Goal: Transaction & Acquisition: Subscribe to service/newsletter

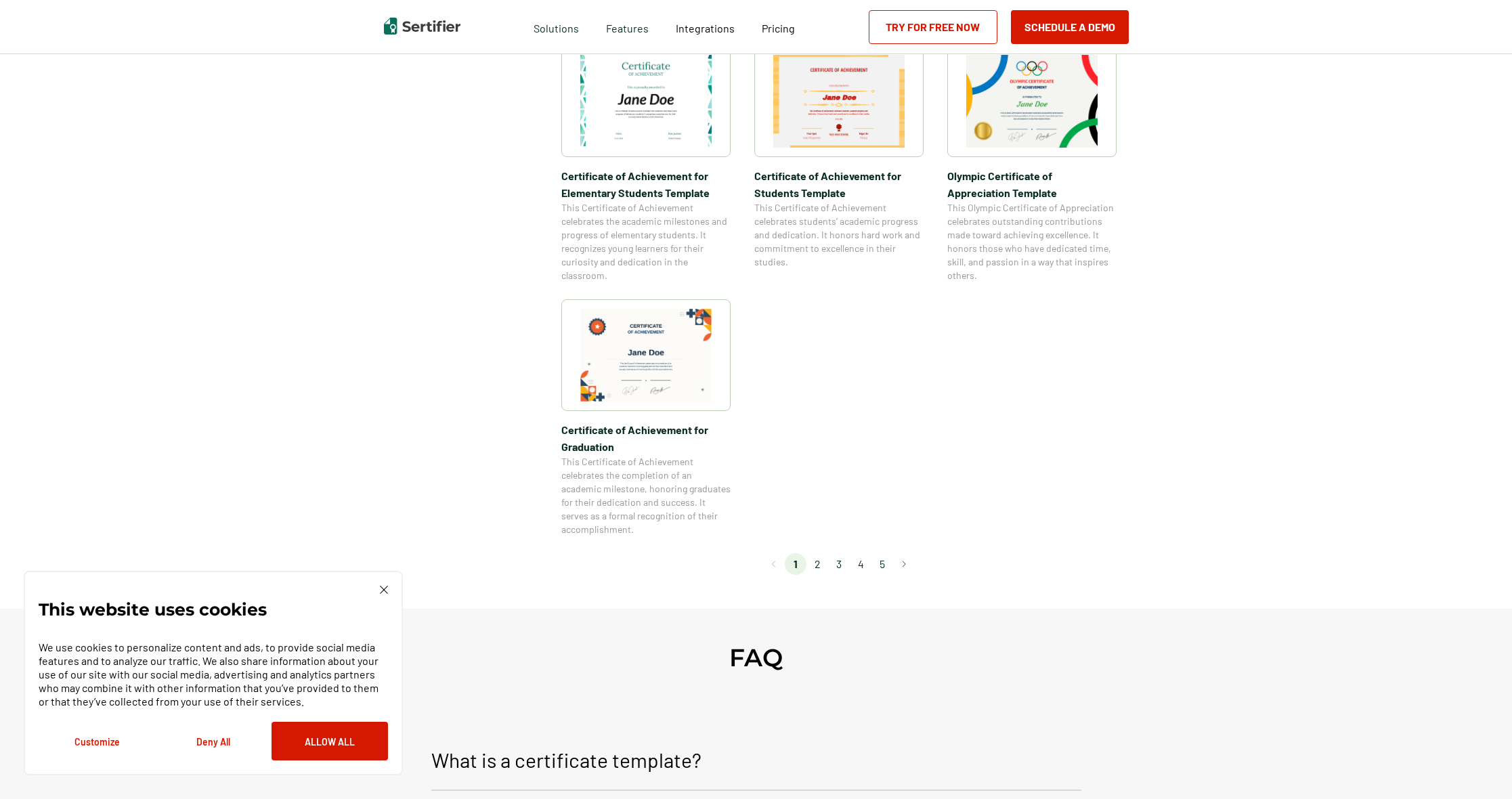
scroll to position [992, 1]
click at [815, 563] on li "2" at bounding box center [817, 560] width 22 height 22
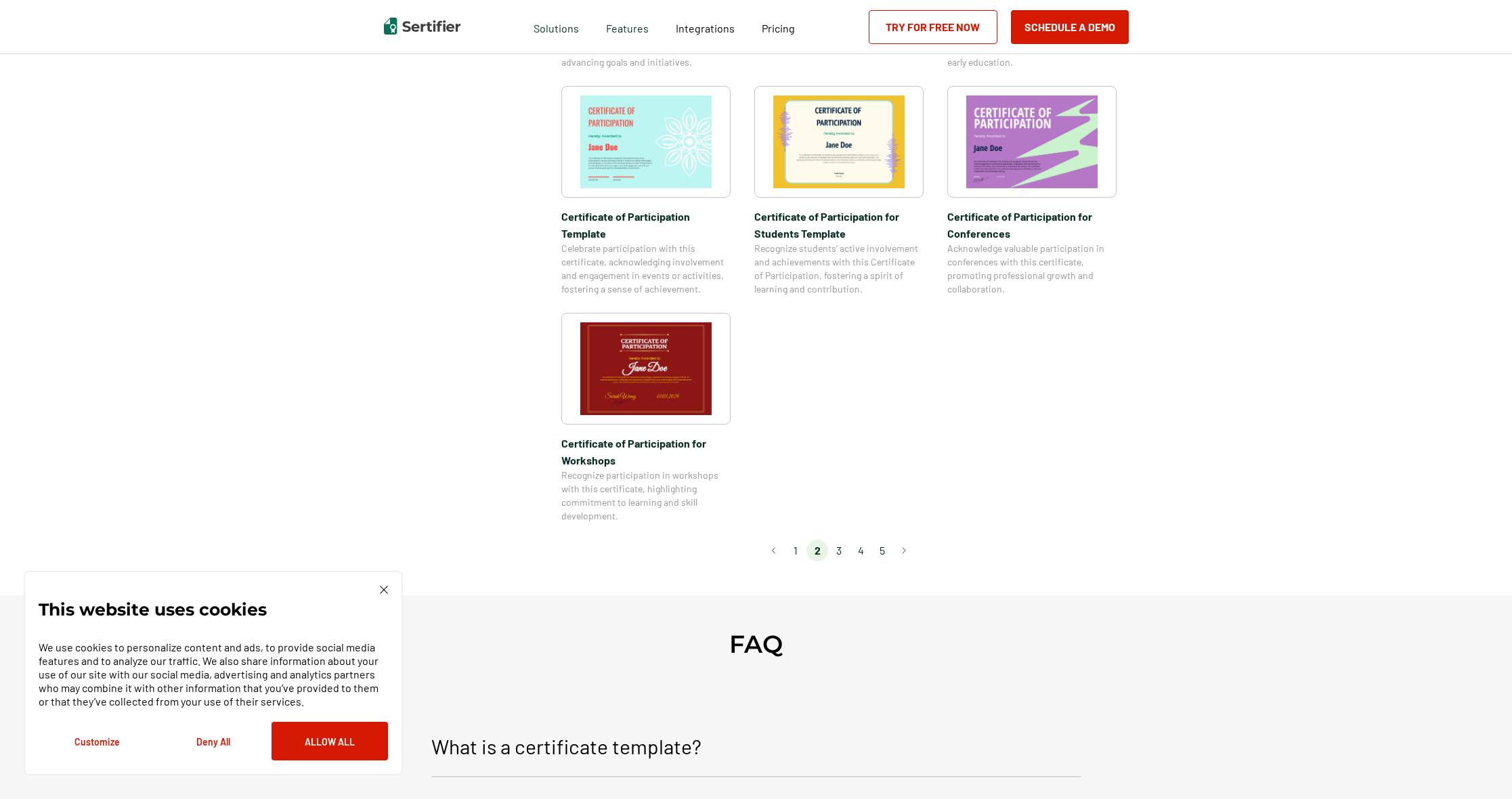
scroll to position [1013, 1]
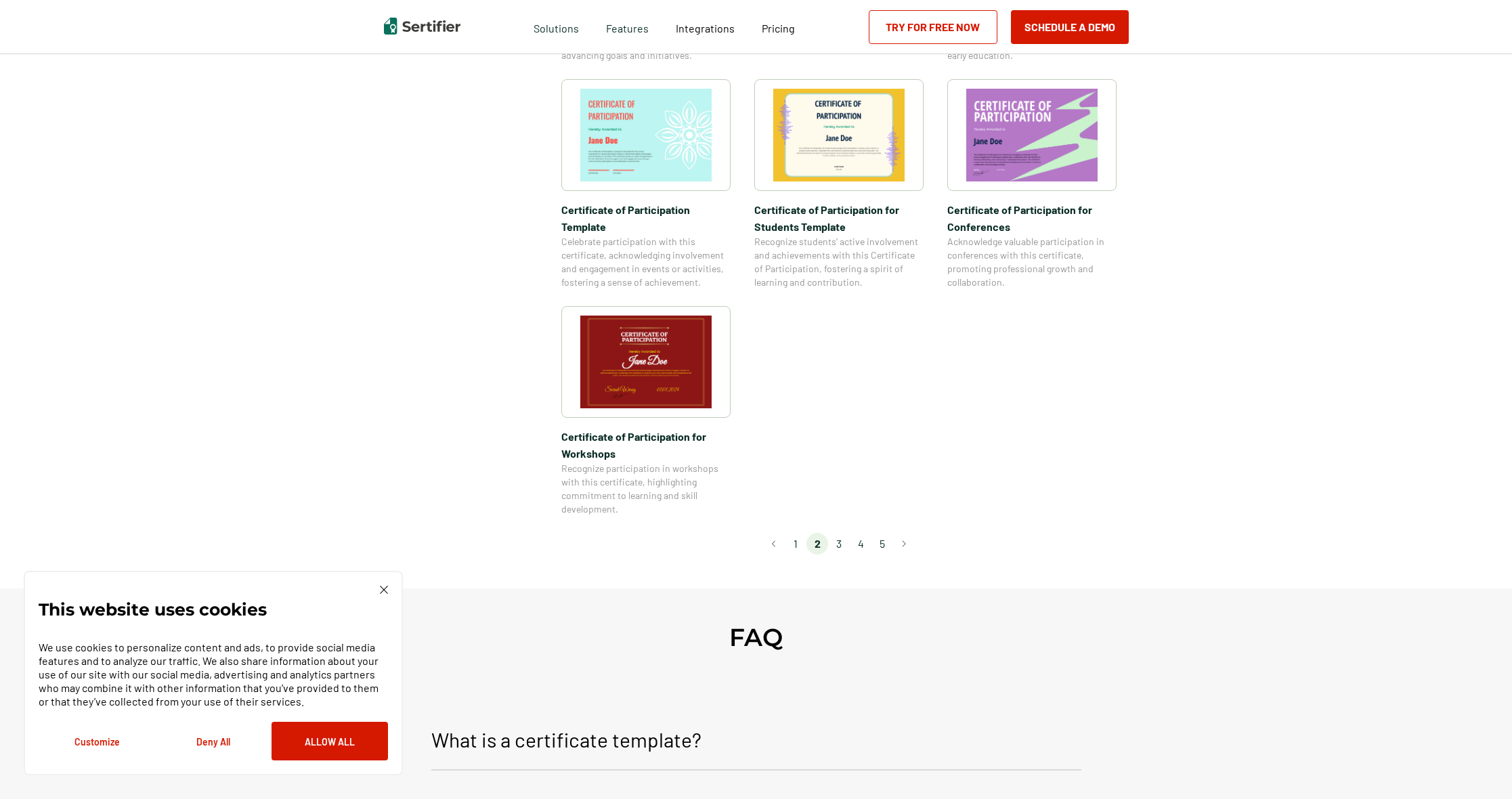
click at [843, 532] on li "3" at bounding box center [839, 543] width 22 height 22
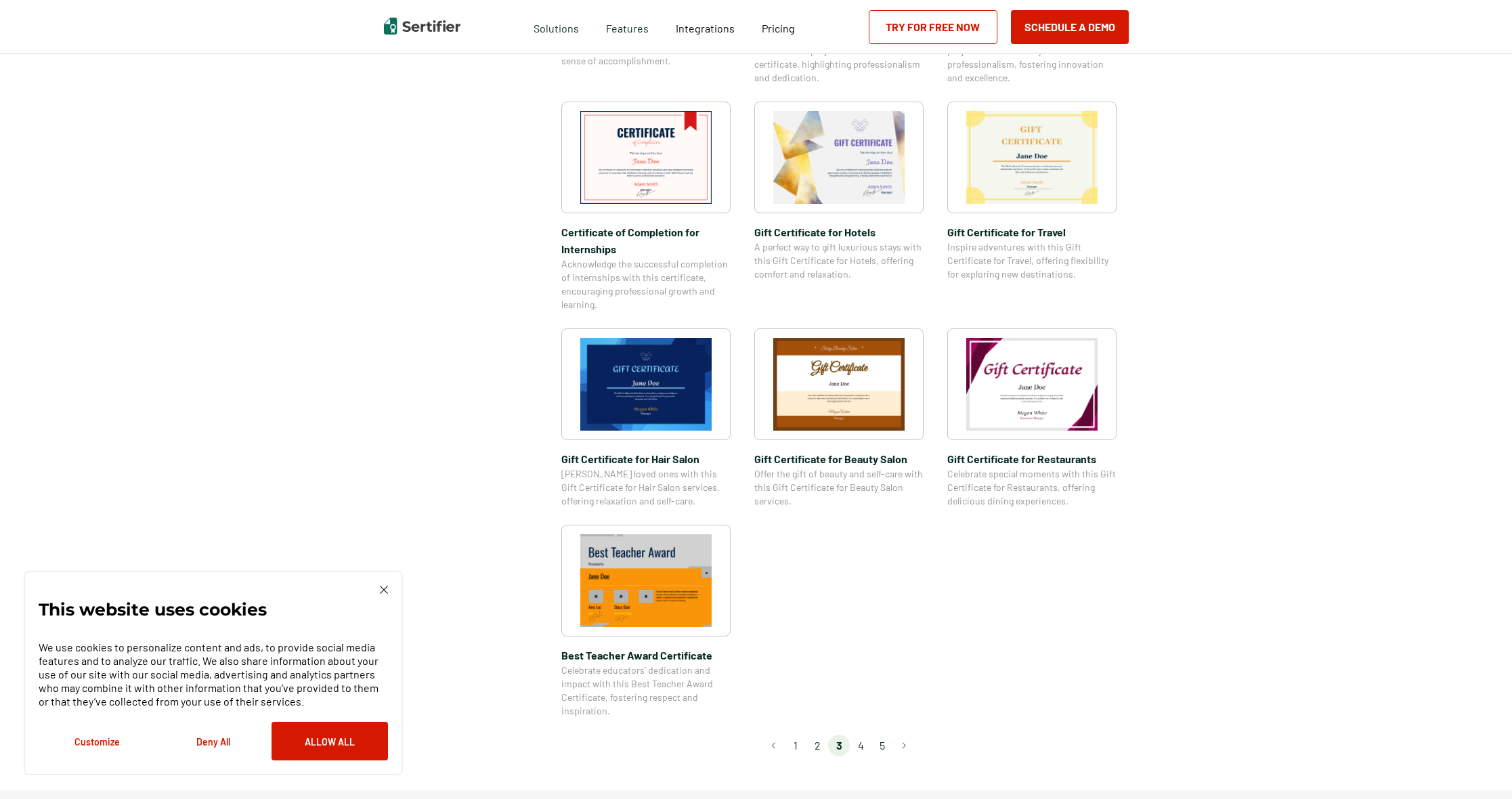
scroll to position [639, 1]
click at [862, 747] on li "4" at bounding box center [860, 745] width 22 height 22
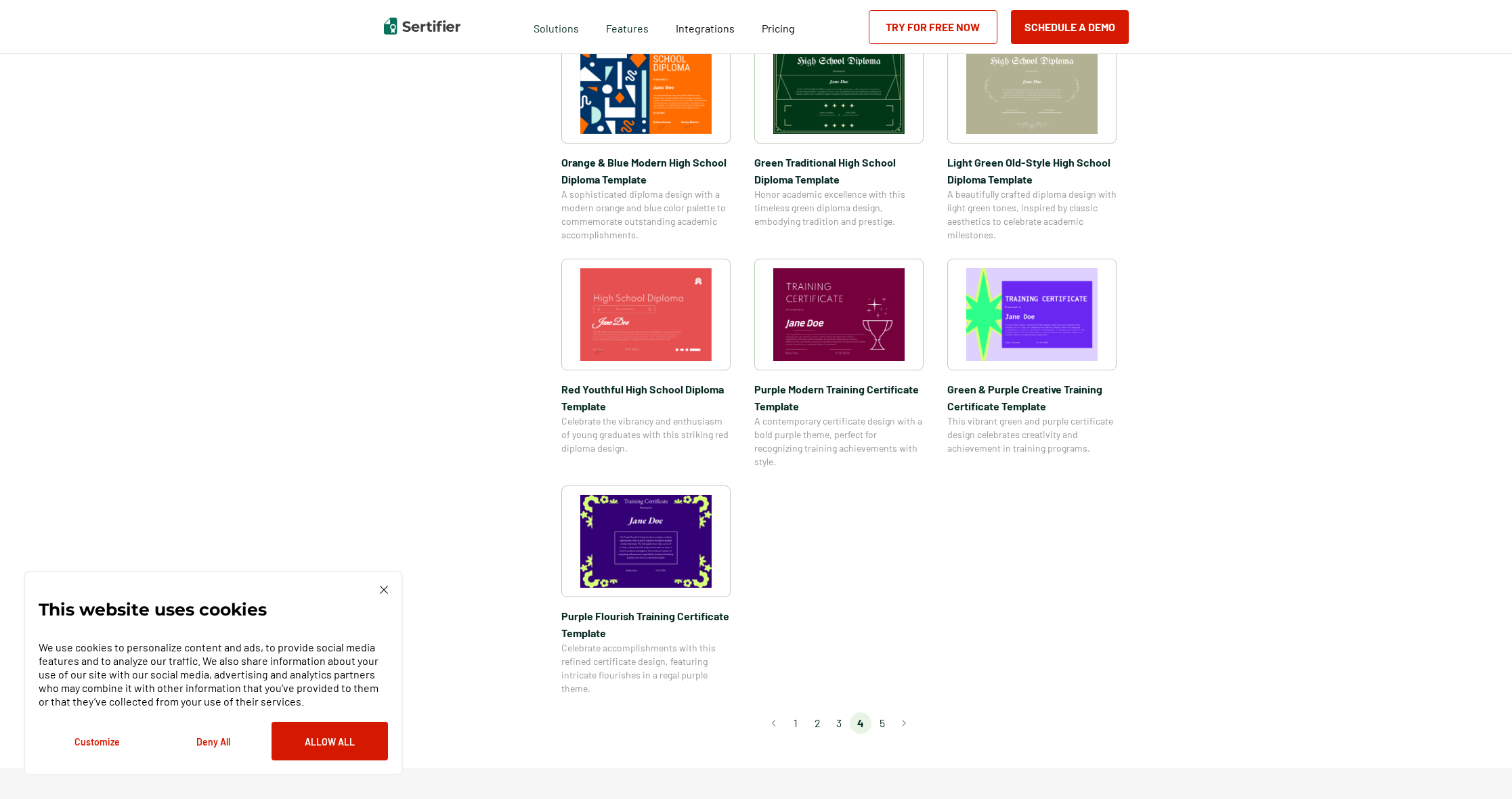
scroll to position [740, 1]
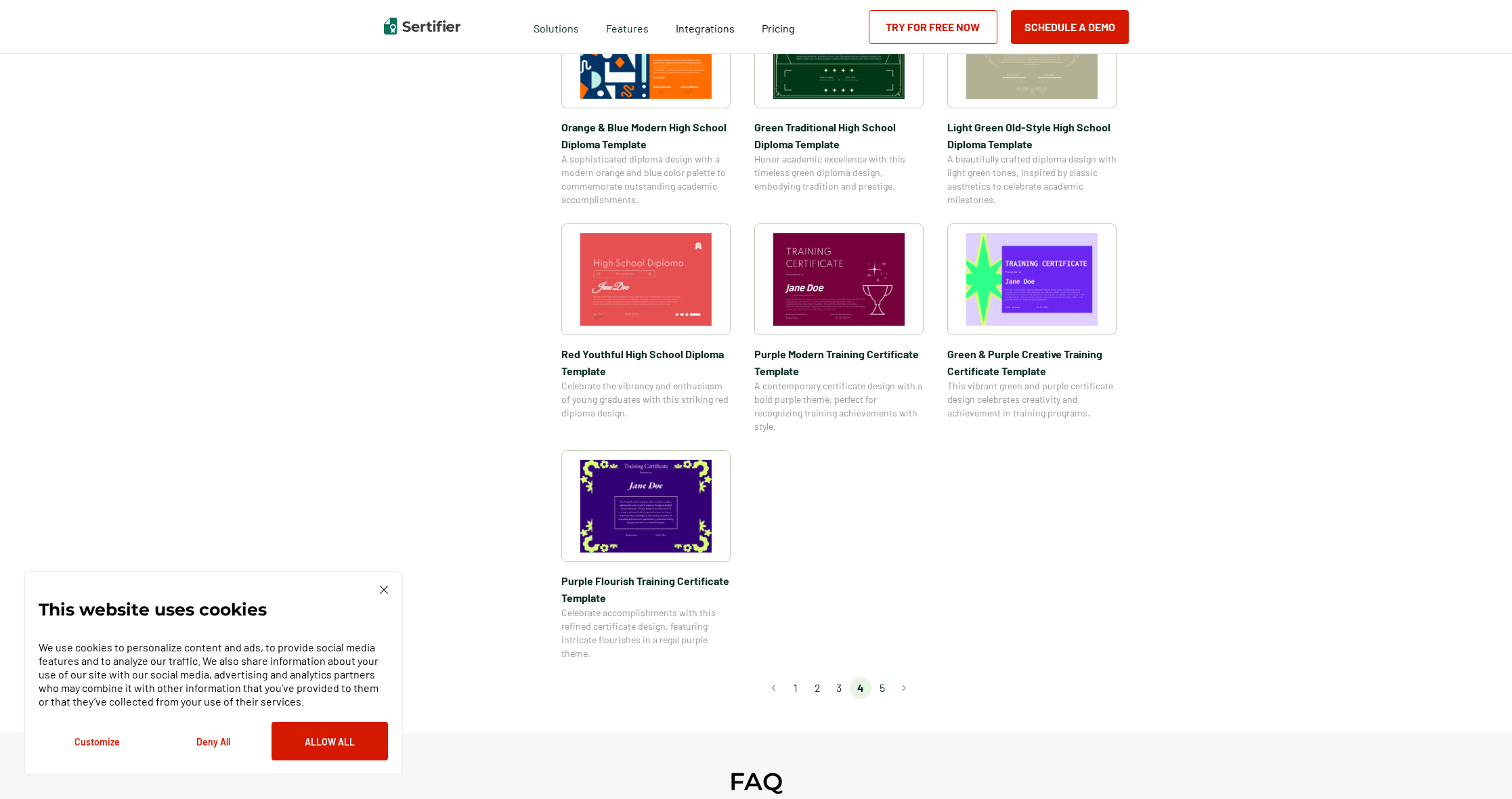
click at [881, 689] on li "5" at bounding box center [882, 687] width 22 height 22
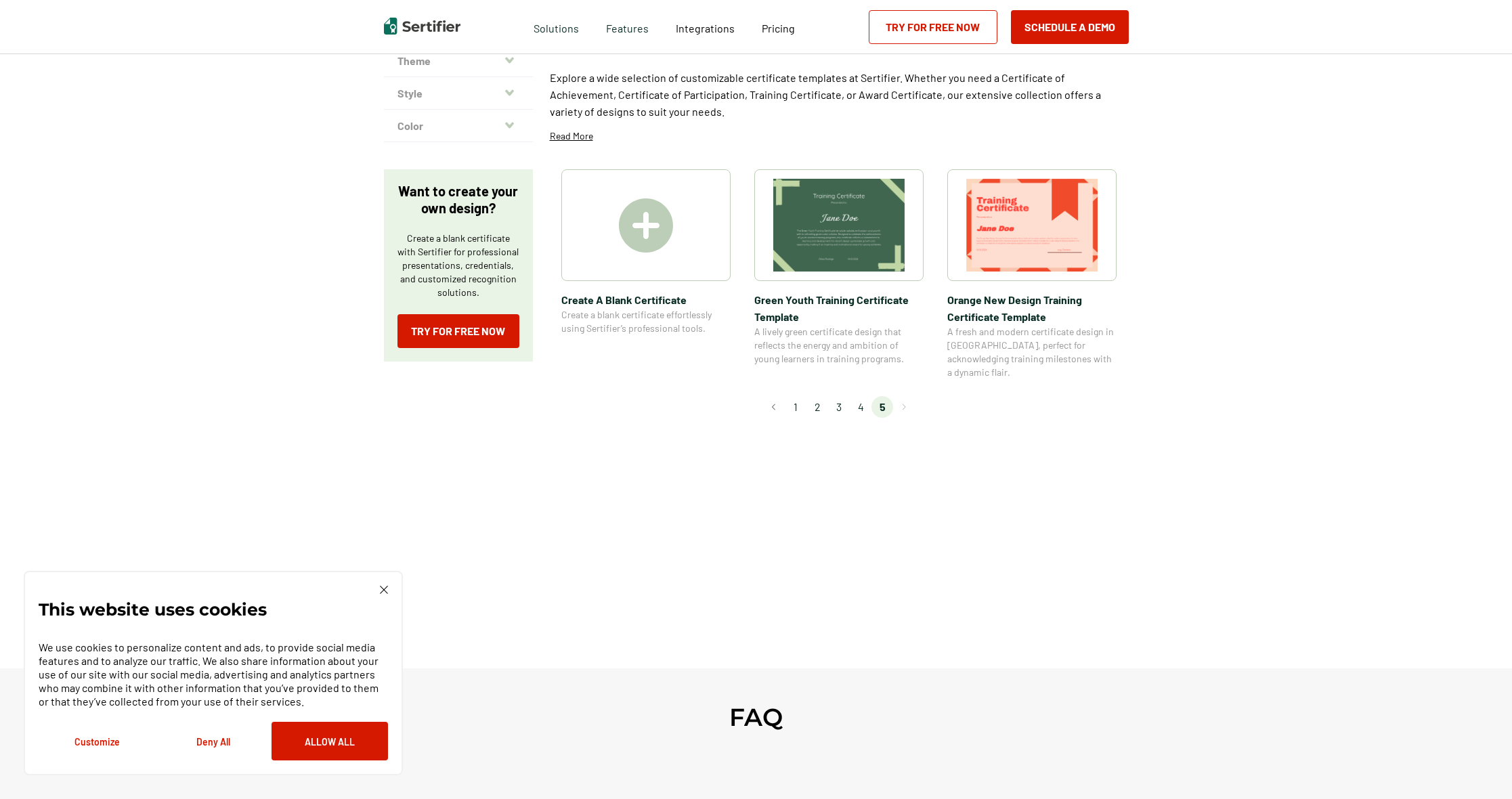
scroll to position [0, 1]
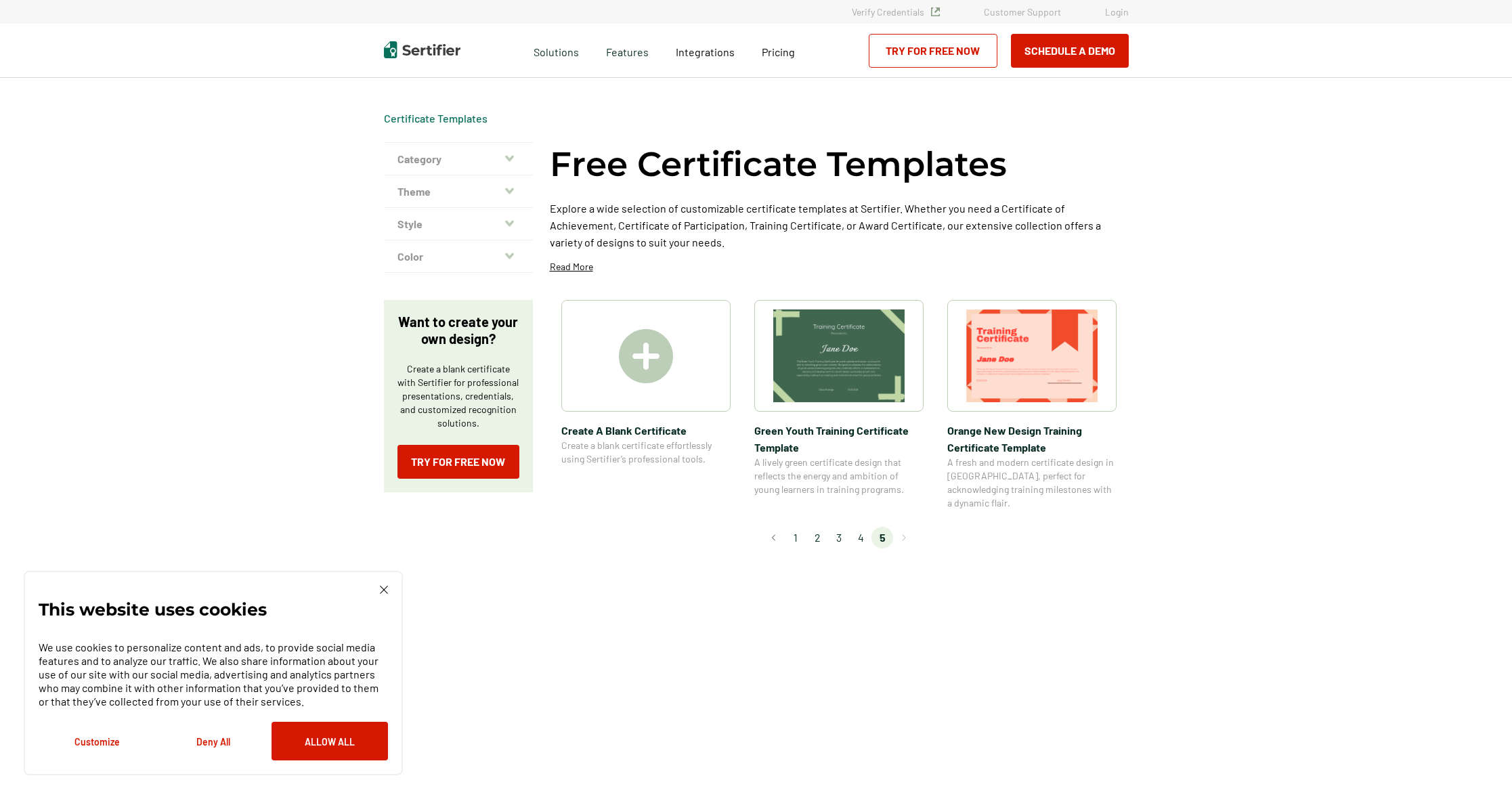
click at [818, 527] on li "2" at bounding box center [817, 537] width 22 height 22
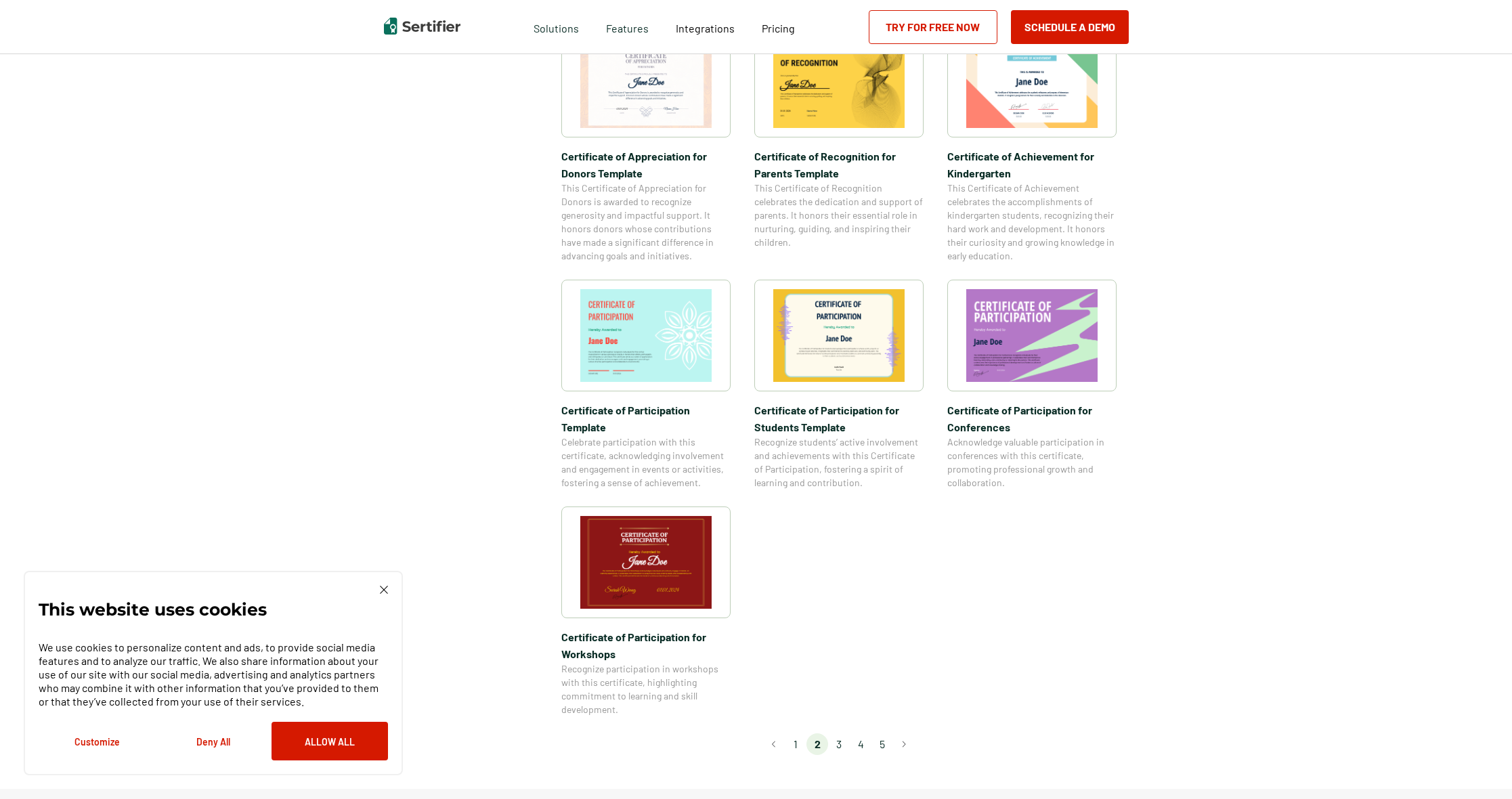
scroll to position [829, 1]
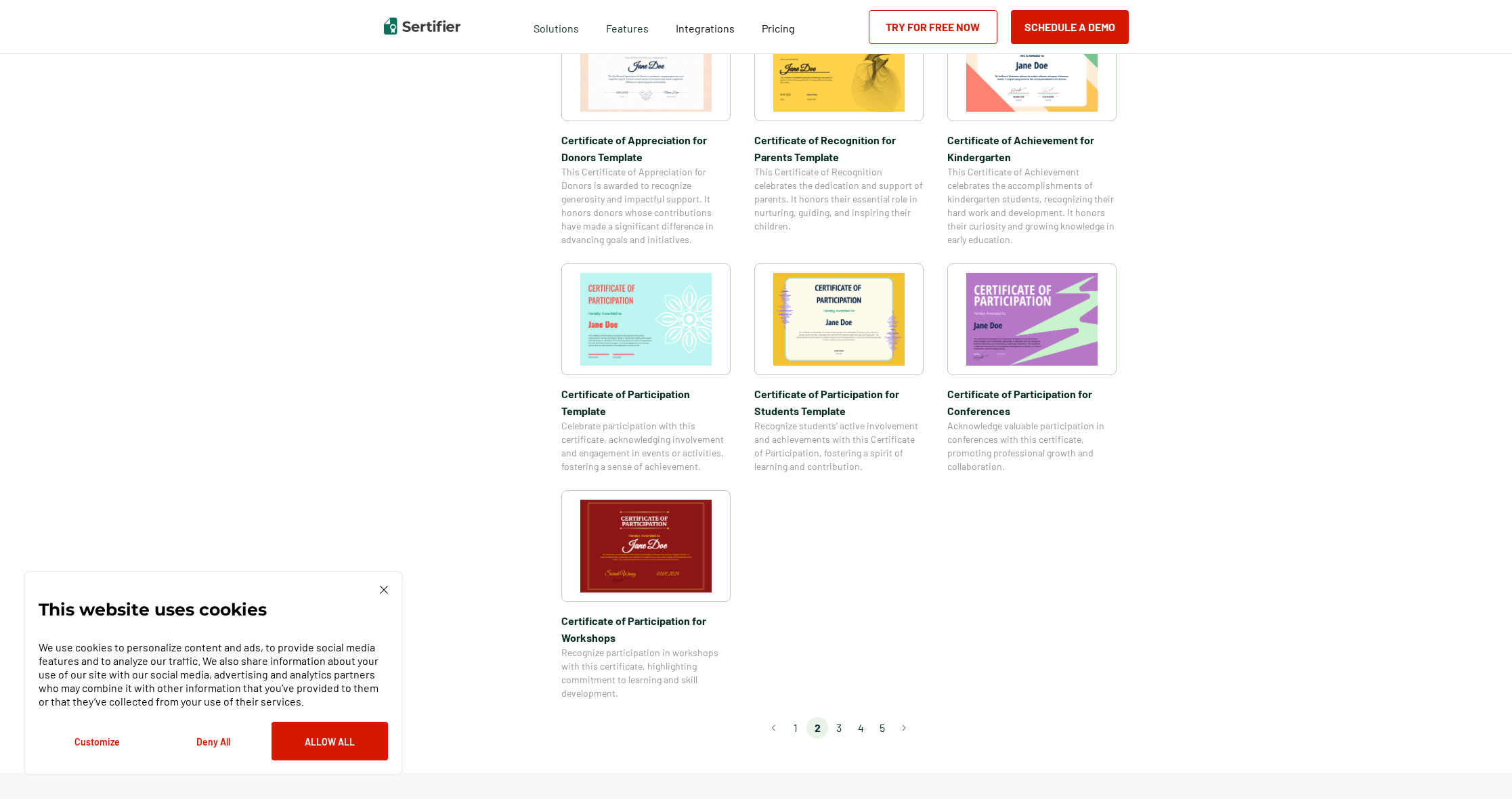
click at [839, 717] on li "3" at bounding box center [839, 728] width 22 height 22
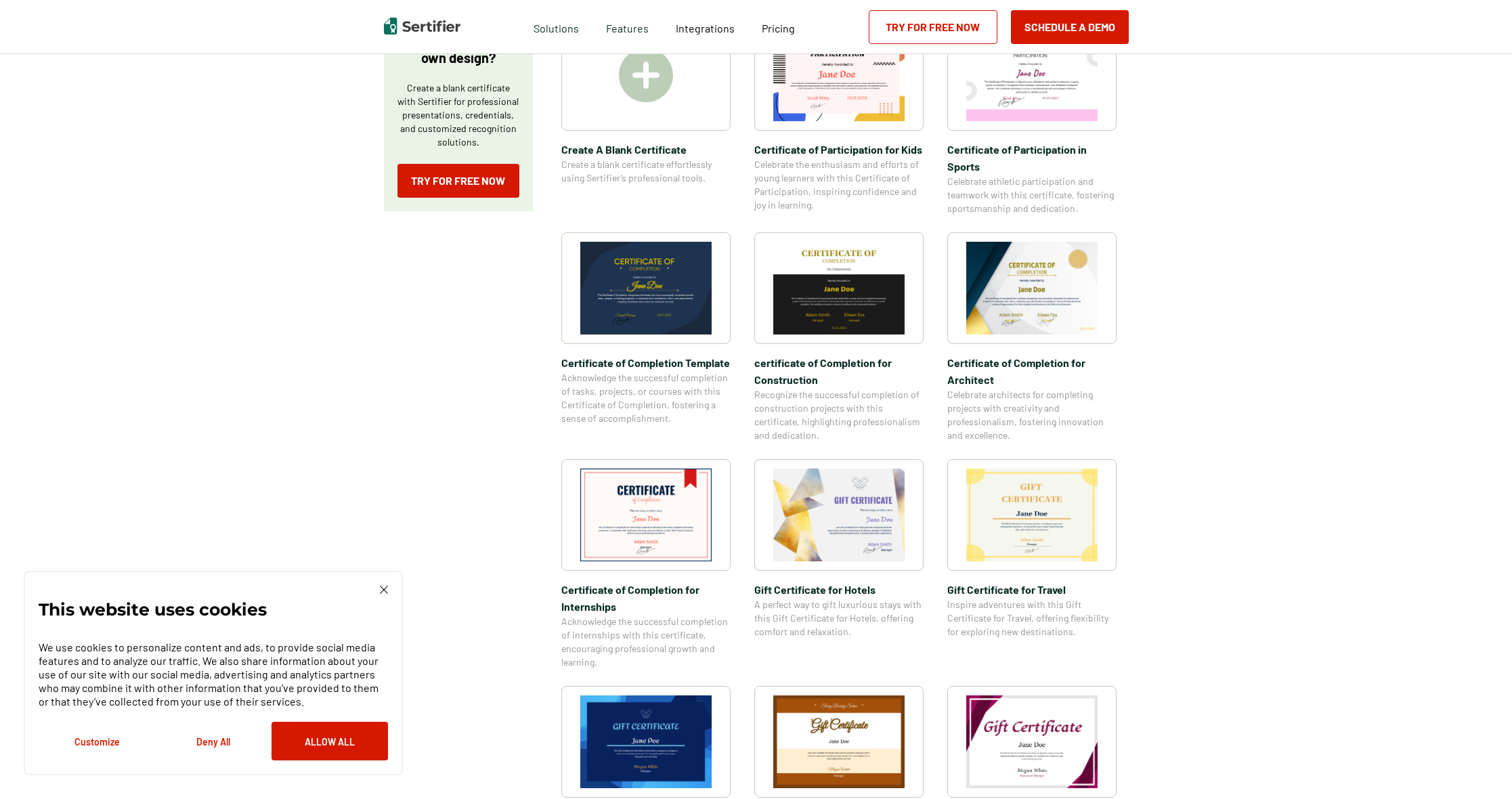
scroll to position [281, 1]
click at [645, 533] on img at bounding box center [646, 514] width 132 height 93
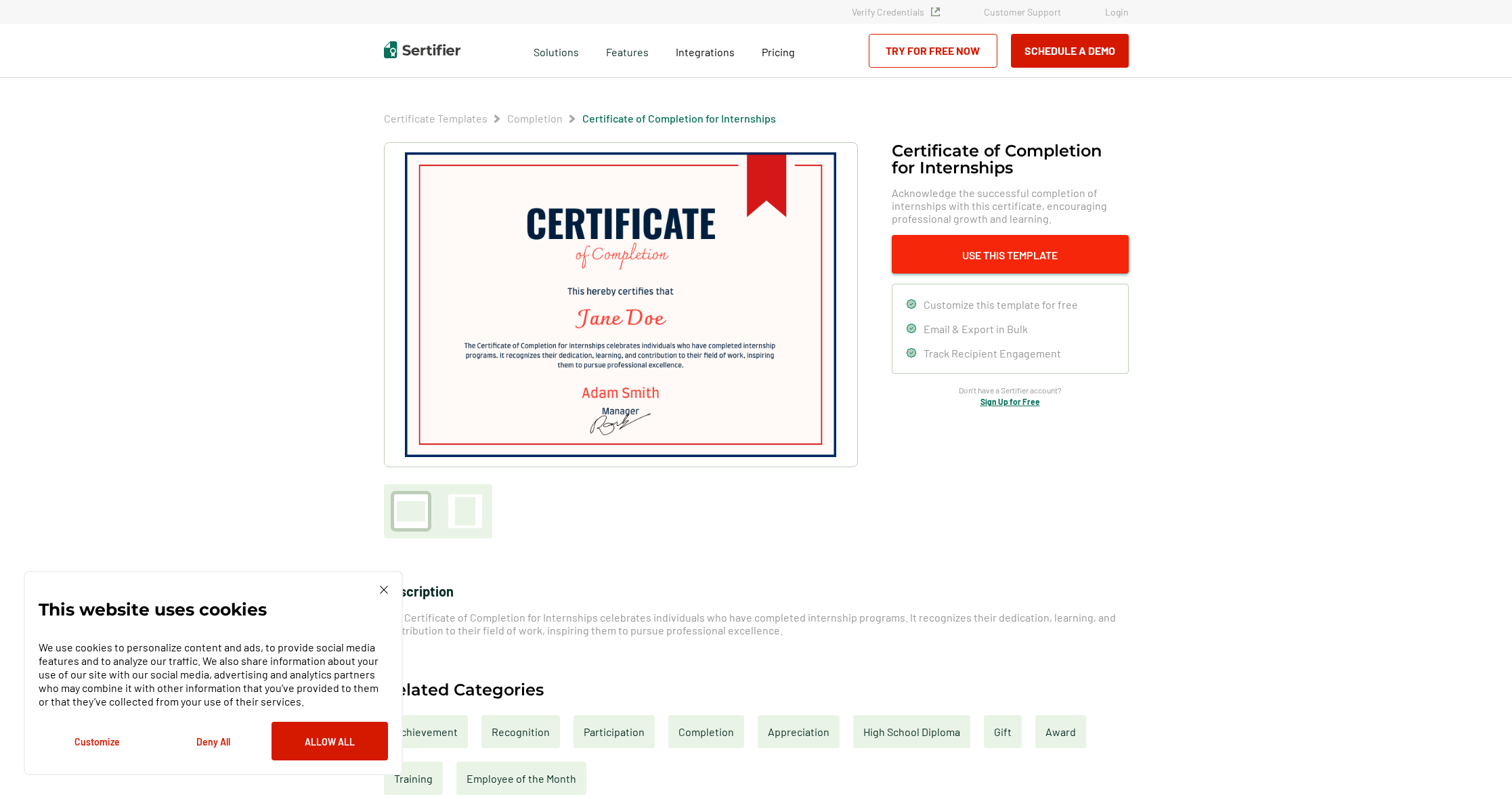
click at [967, 264] on button "Use This Template" at bounding box center [1010, 254] width 237 height 39
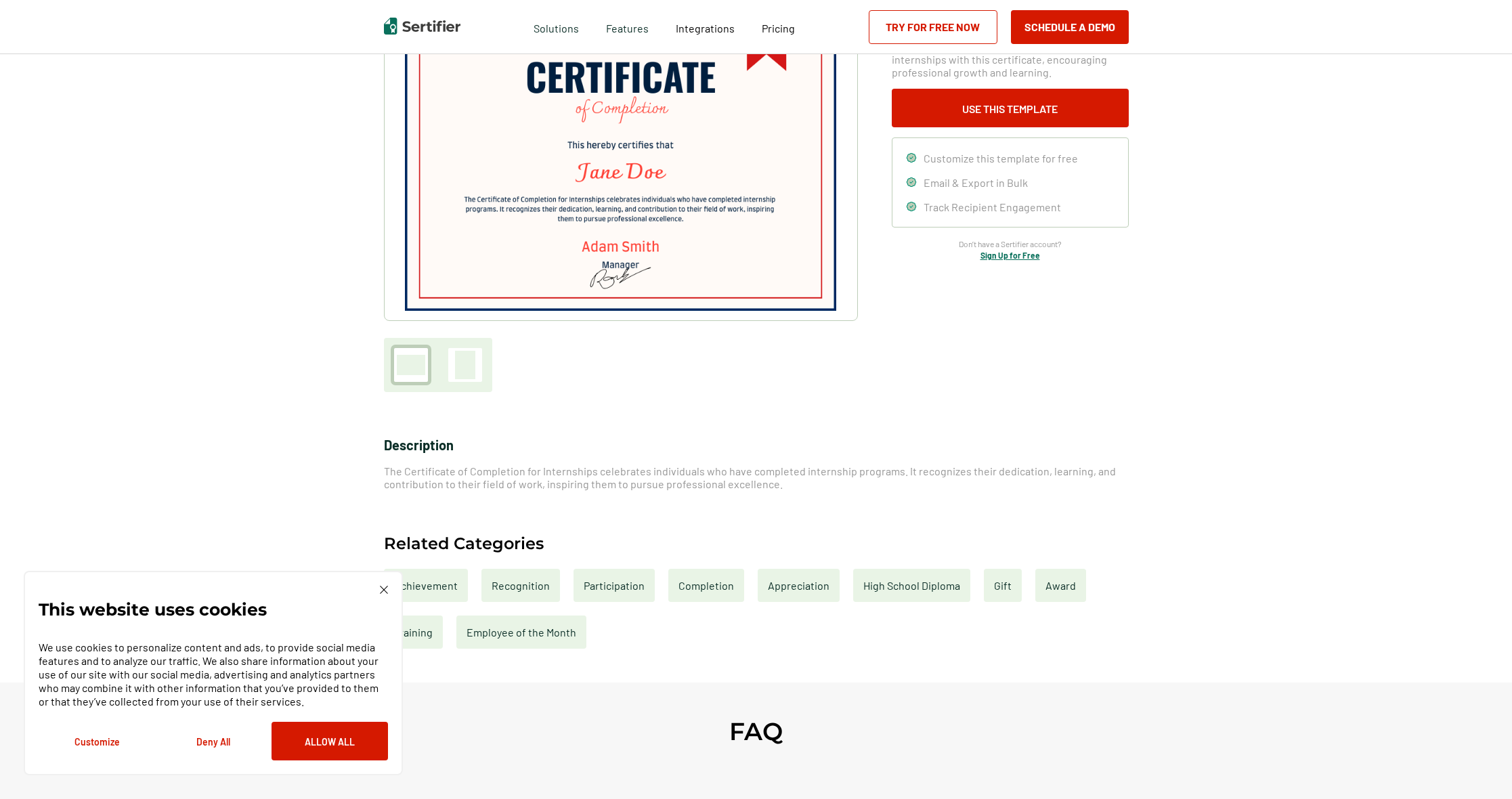
scroll to position [153, 0]
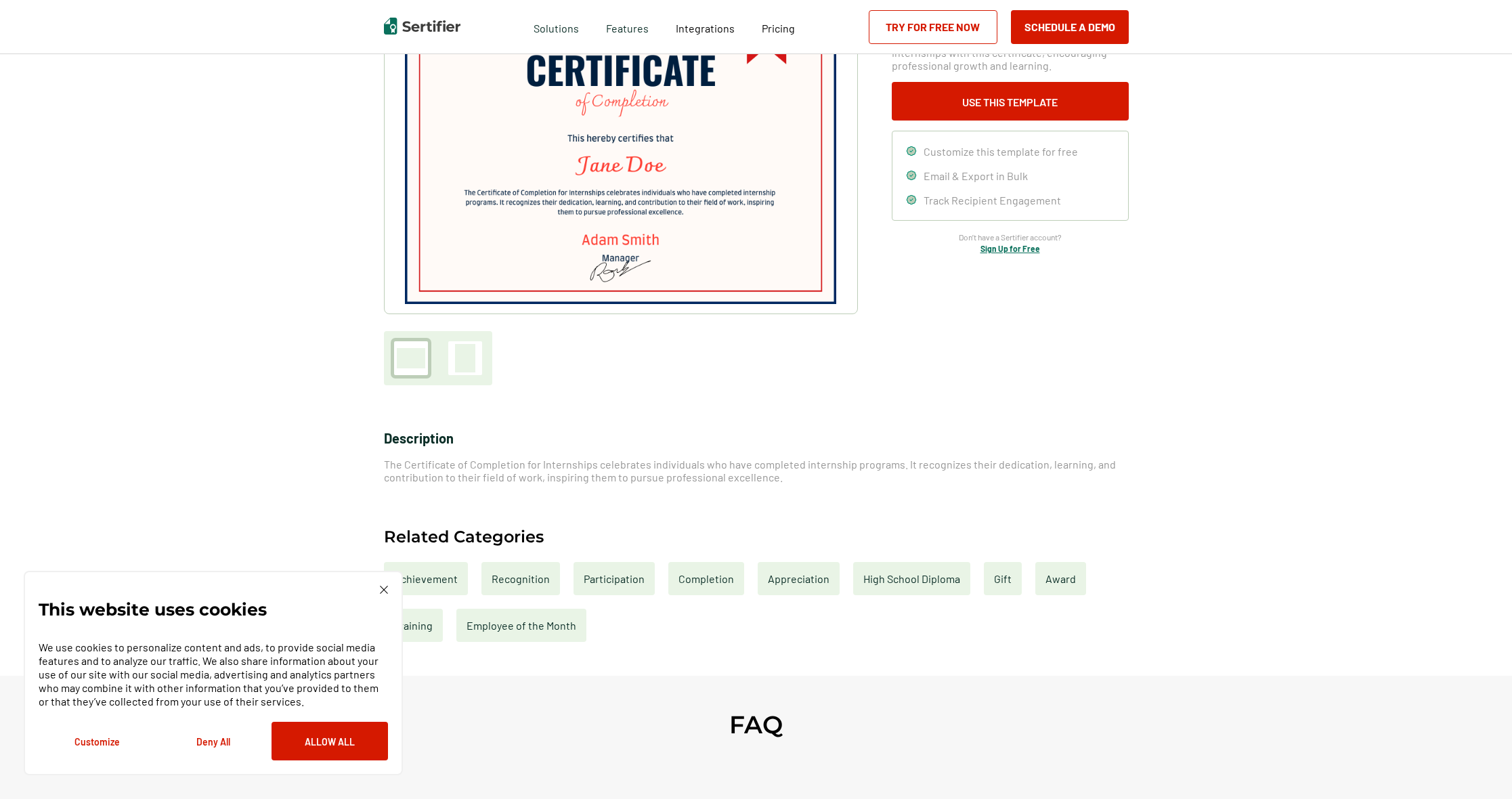
click at [383, 584] on div "This website uses cookies We use cookies to personalize content and ads, to pro…" at bounding box center [214, 672] width 379 height 204
click at [383, 588] on img at bounding box center [383, 589] width 8 height 8
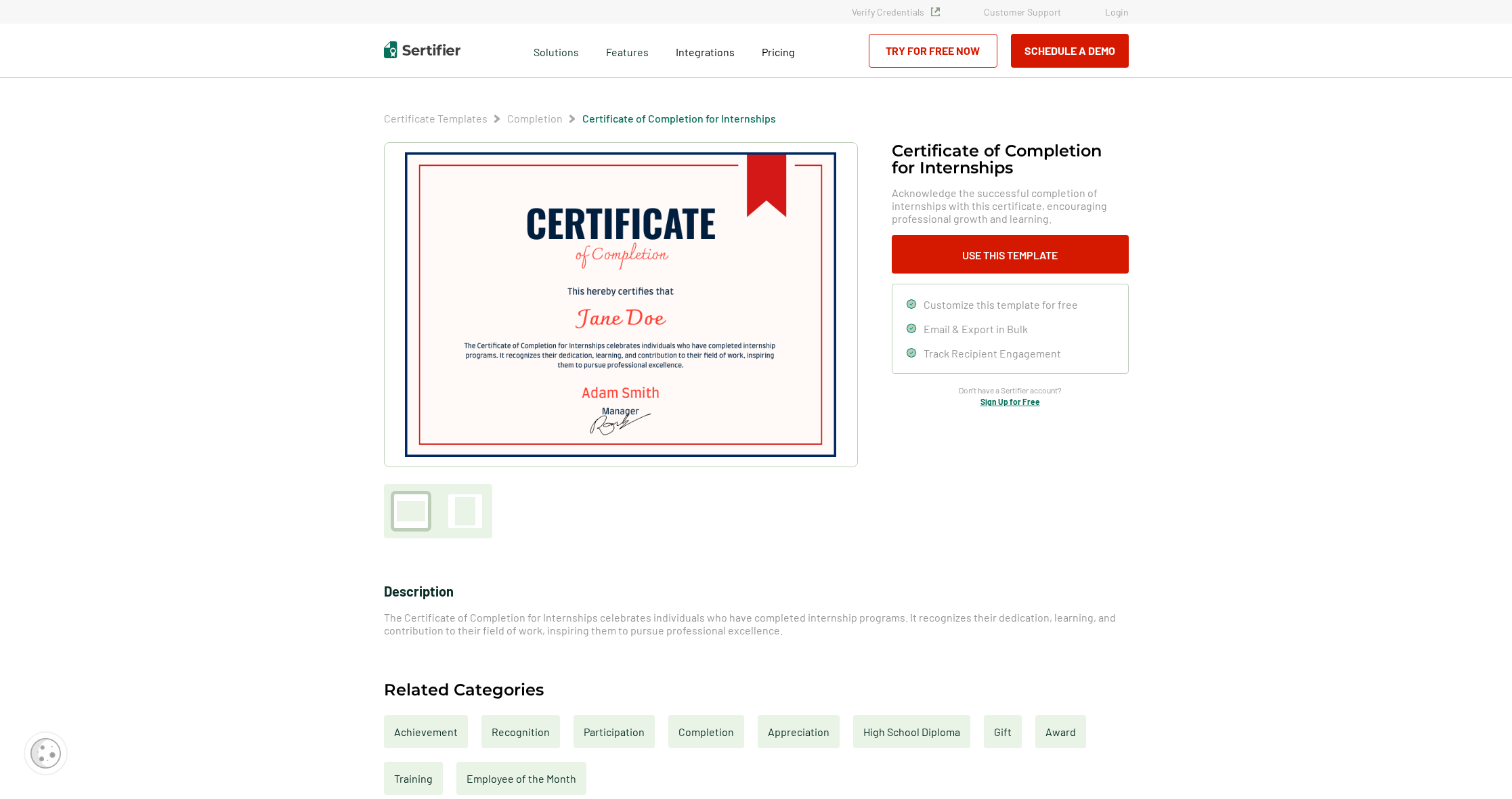
scroll to position [0, 0]
click at [953, 51] on link "Try for Free Now" at bounding box center [933, 51] width 129 height 34
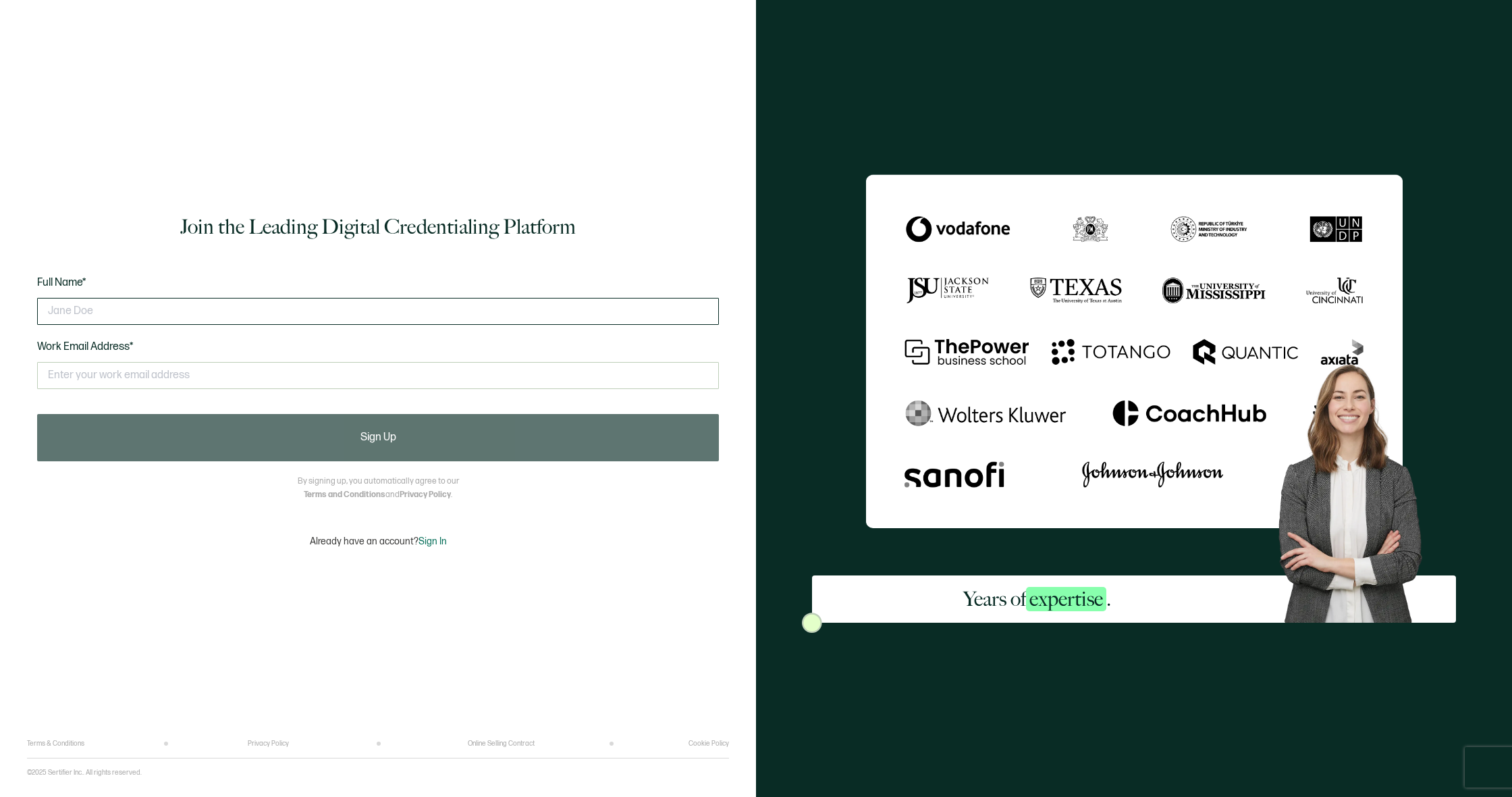
type input "z"
type input "ZaQuaesha McQuillar"
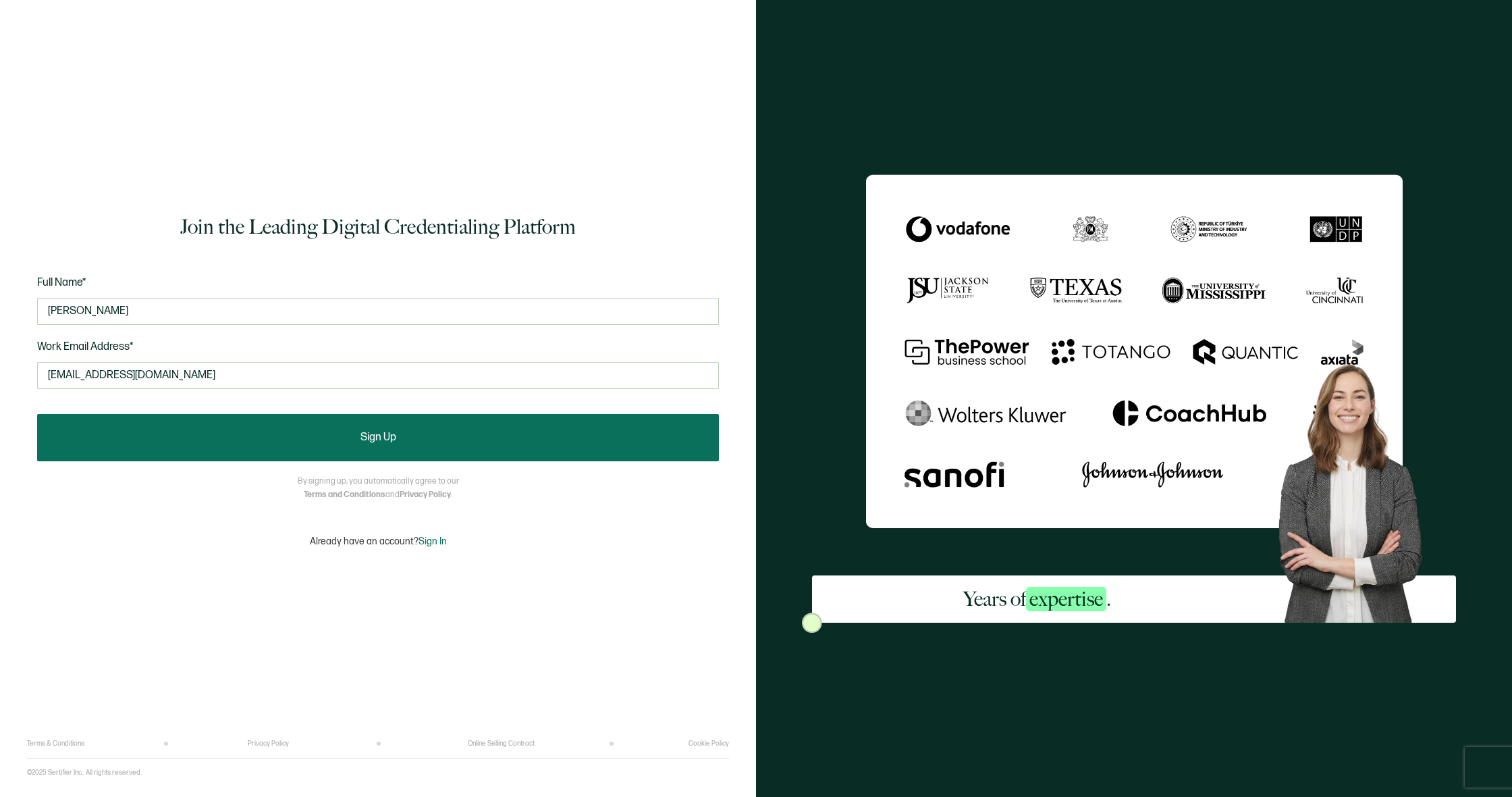
type input "zoeymcquillar2@gmail.com"
click at [305, 442] on button "Sign Up" at bounding box center [378, 437] width 682 height 47
click at [293, 442] on button "Sign Up" at bounding box center [378, 437] width 682 height 47
